Goal: Transaction & Acquisition: Purchase product/service

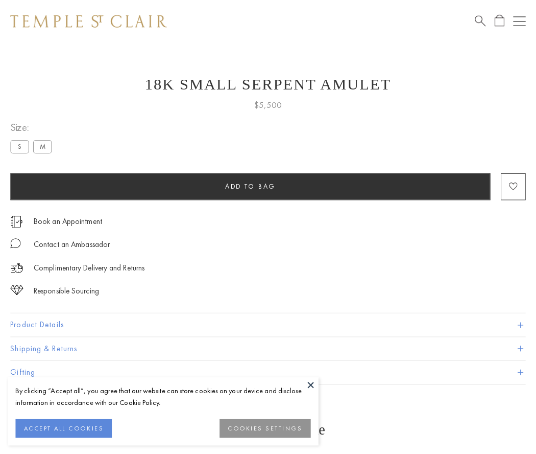
scroll to position [41, 0]
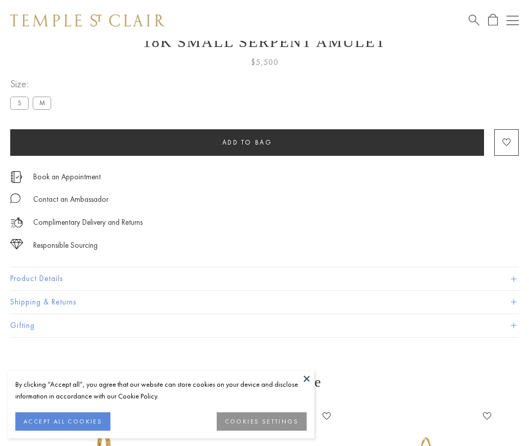
click at [247, 142] on span "Add to bag" at bounding box center [247, 142] width 50 height 9
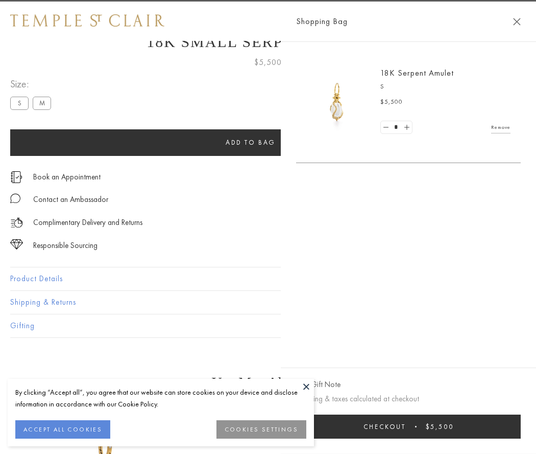
click at [521, 426] on button "Checkout $5,500" at bounding box center [408, 426] width 225 height 24
